Goal: Use online tool/utility: Utilize a website feature to perform a specific function

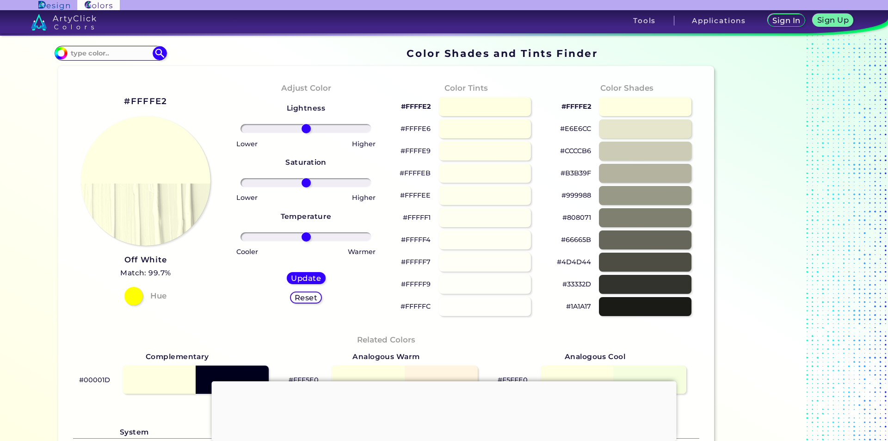
click at [207, 279] on div "#FFFFE2 Off White Match: 99.7% Hue" at bounding box center [146, 200] width 160 height 252
click at [305, 132] on input "range" at bounding box center [305, 128] width 131 height 9
drag, startPoint x: 305, startPoint y: 127, endPoint x: 347, endPoint y: 123, distance: 42.7
type input "72"
click at [347, 124] on input "range" at bounding box center [305, 128] width 131 height 9
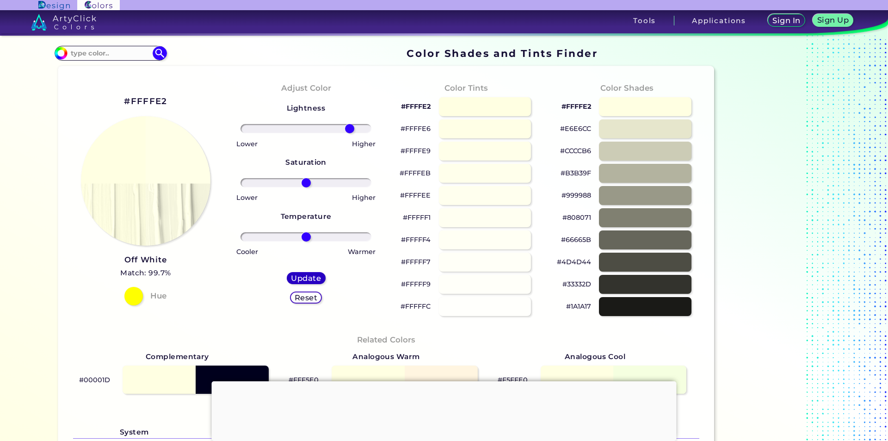
click at [308, 277] on h5 "Update" at bounding box center [305, 278] width 31 height 8
type input "#ffffe7"
drag, startPoint x: 309, startPoint y: 127, endPoint x: 328, endPoint y: 125, distance: 19.0
type input "40"
click at [328, 125] on input "range" at bounding box center [305, 128] width 131 height 9
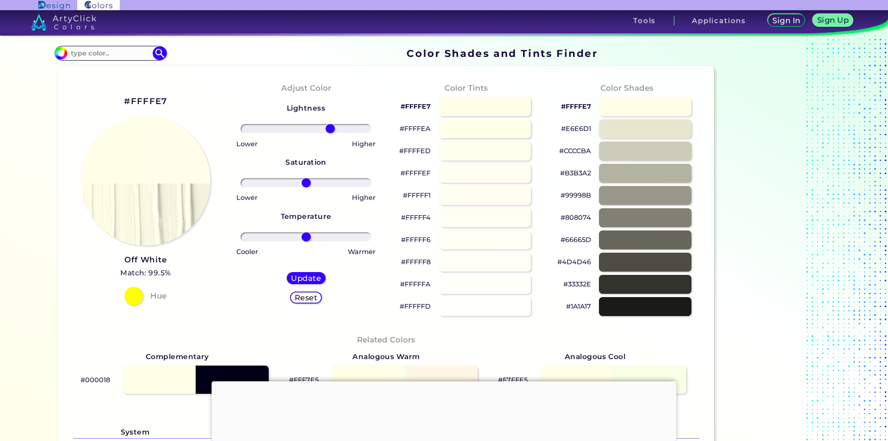
click at [301, 285] on div "Update Reset" at bounding box center [306, 287] width 54 height 46
click at [300, 279] on h5 "Update" at bounding box center [306, 277] width 30 height 7
type input "#ffffe9"
drag, startPoint x: 313, startPoint y: 127, endPoint x: 334, endPoint y: 122, distance: 22.2
type input "50"
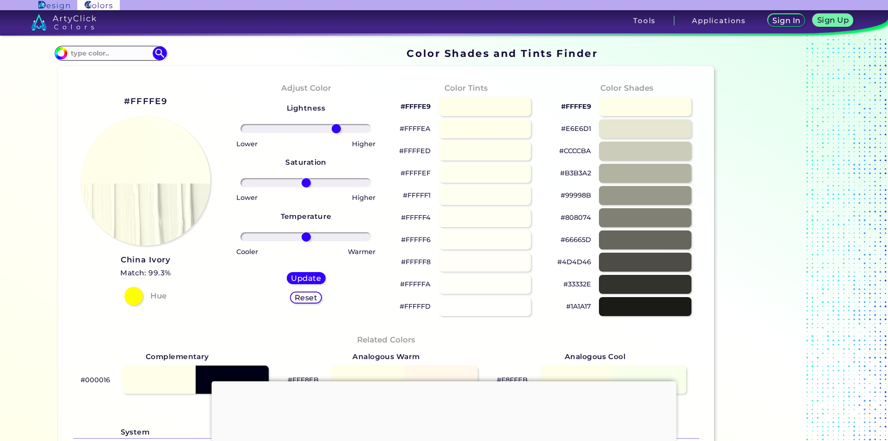
click at [334, 124] on input "range" at bounding box center [305, 128] width 131 height 9
click at [291, 280] on h5 "Update" at bounding box center [306, 277] width 30 height 7
type input "#ffffee"
type input "0"
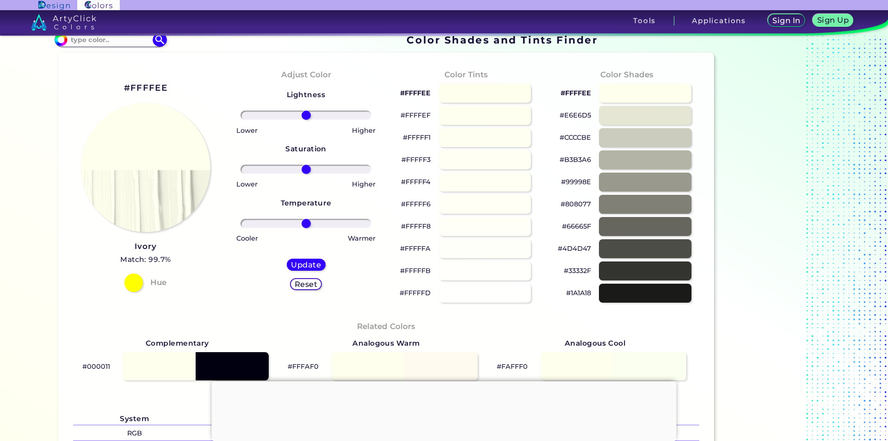
scroll to position [46, 0]
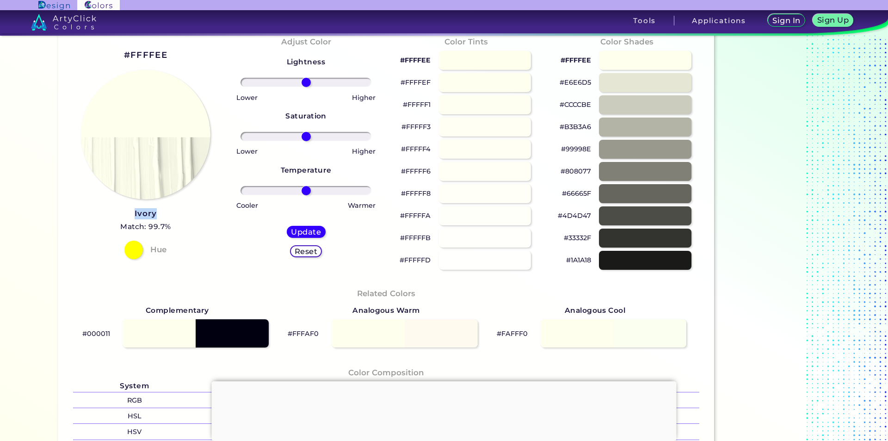
drag, startPoint x: 116, startPoint y: 203, endPoint x: 159, endPoint y: 209, distance: 43.8
click at [159, 209] on div "#FFFFEE Ivory Match: 99.7% Hue" at bounding box center [146, 153] width 160 height 252
copy h3 "Ivory"
